Goal: Information Seeking & Learning: Learn about a topic

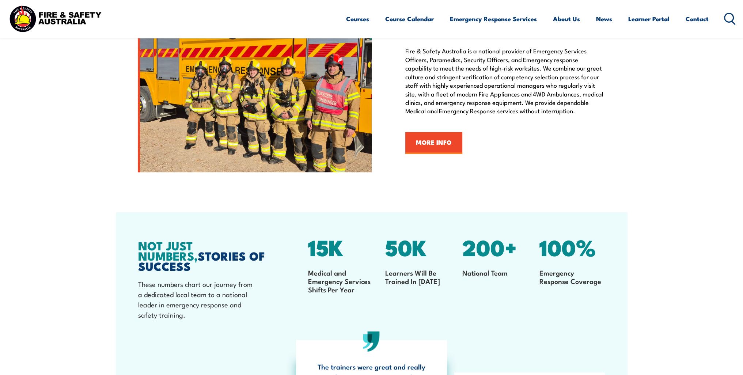
scroll to position [840, 0]
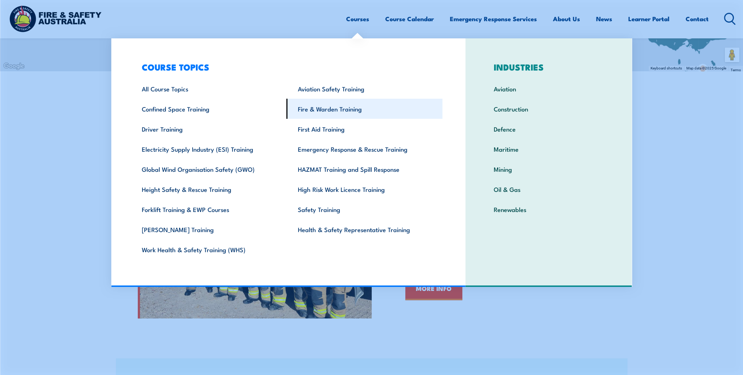
click at [321, 110] on link "Fire & Warden Training" at bounding box center [365, 109] width 156 height 20
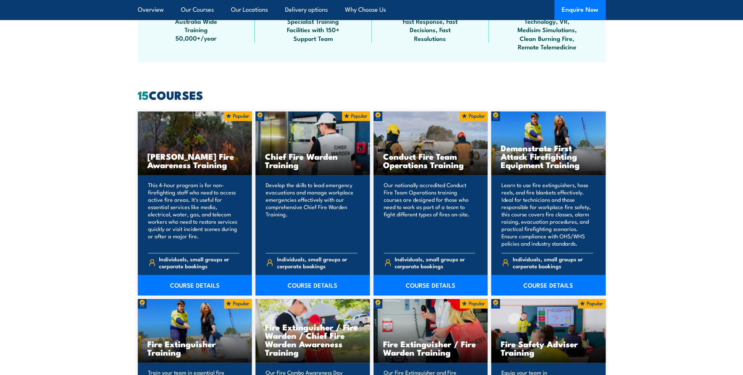
scroll to position [512, 0]
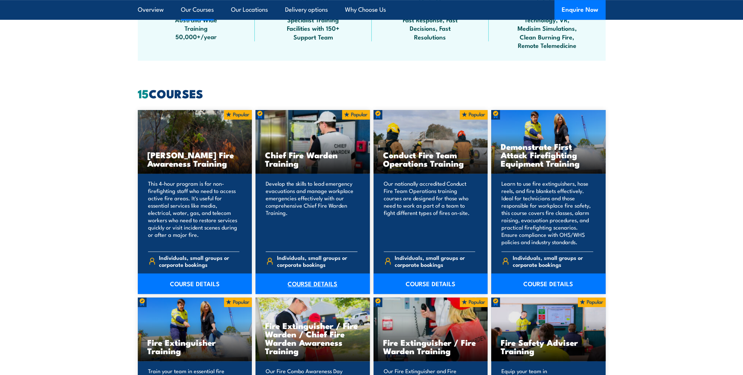
click at [317, 282] on link "COURSE DETAILS" at bounding box center [313, 284] width 114 height 20
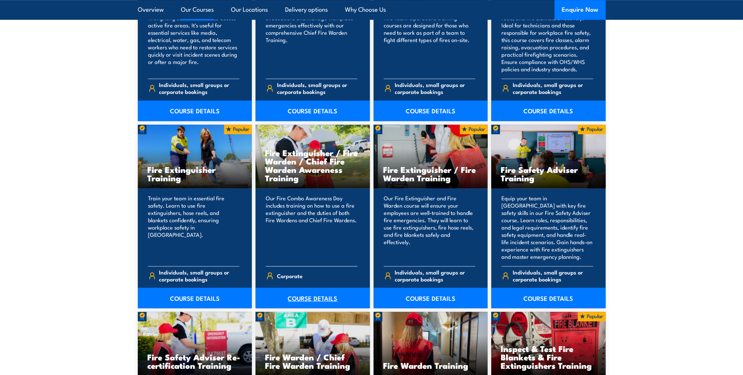
scroll to position [731, 0]
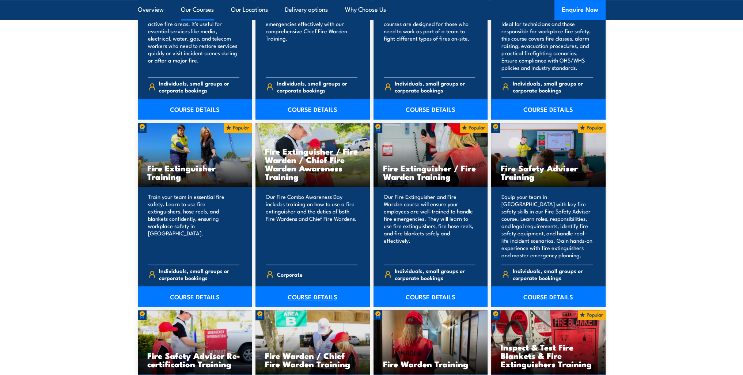
click at [328, 296] on link "COURSE DETAILS" at bounding box center [313, 296] width 114 height 20
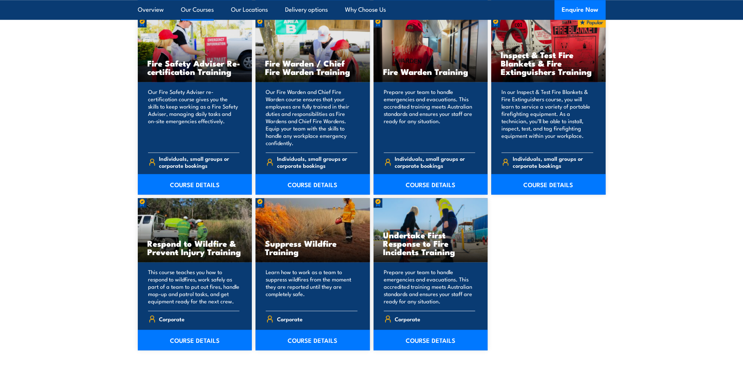
scroll to position [951, 0]
